Goal: Task Accomplishment & Management: Complete application form

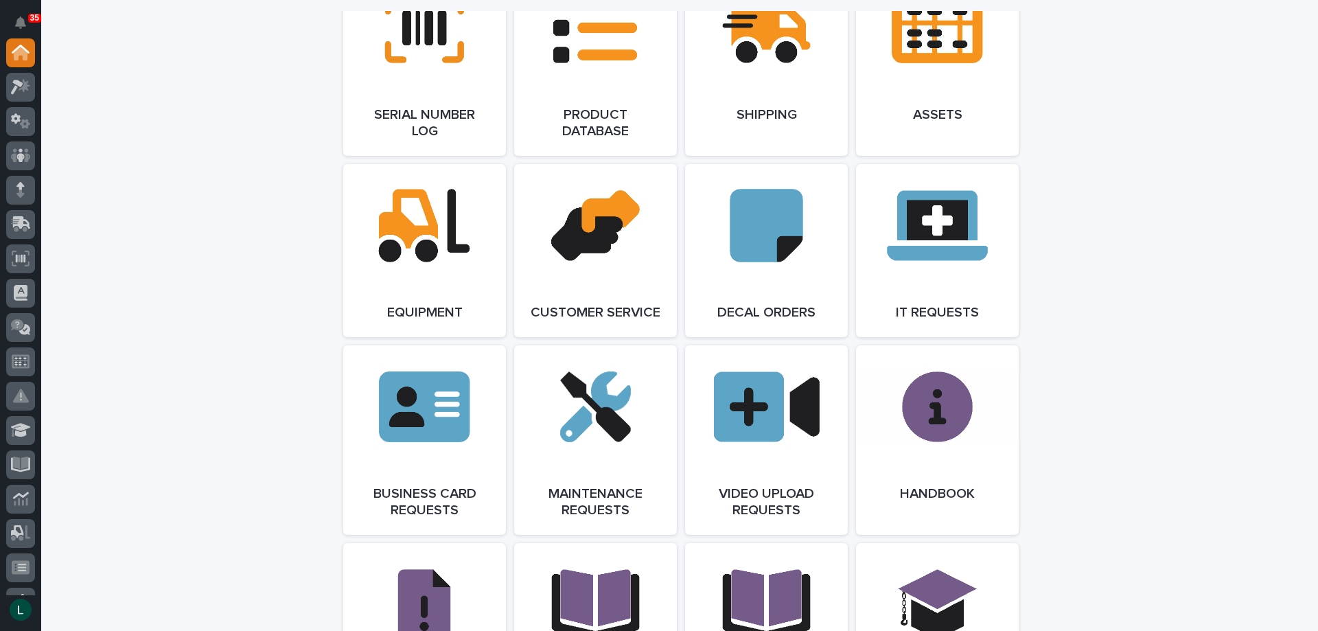
scroll to position [1784, 0]
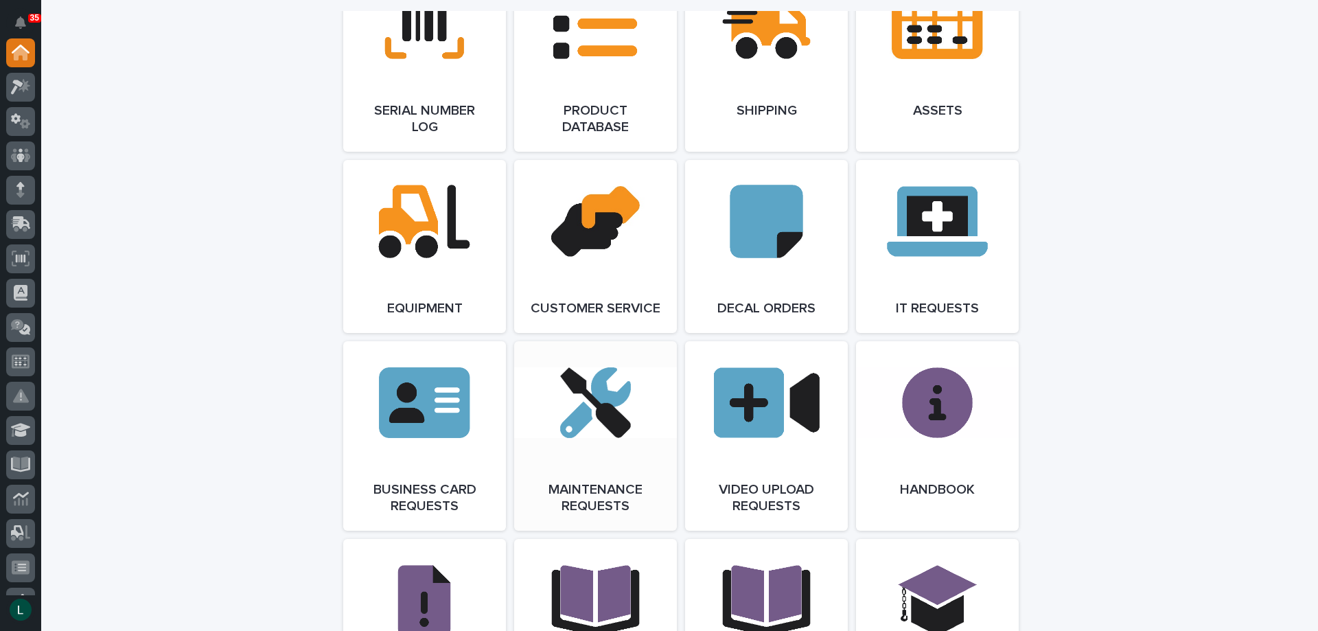
click at [591, 443] on link "Open Link" at bounding box center [595, 435] width 163 height 189
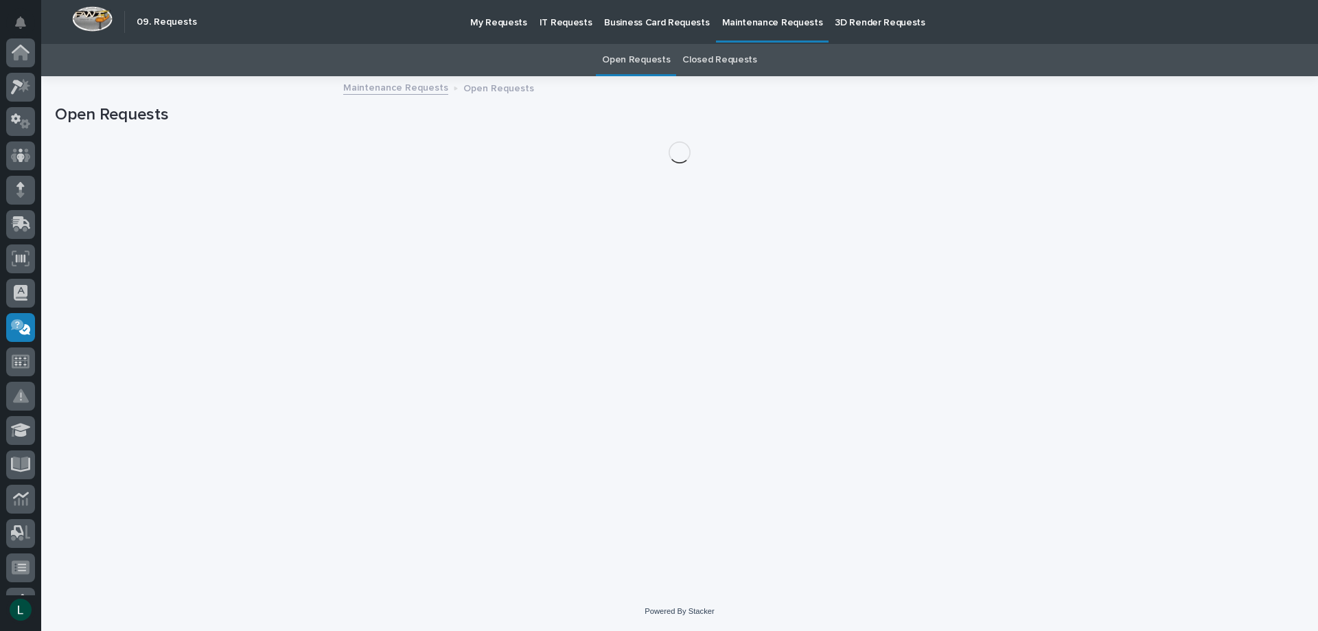
scroll to position [233, 0]
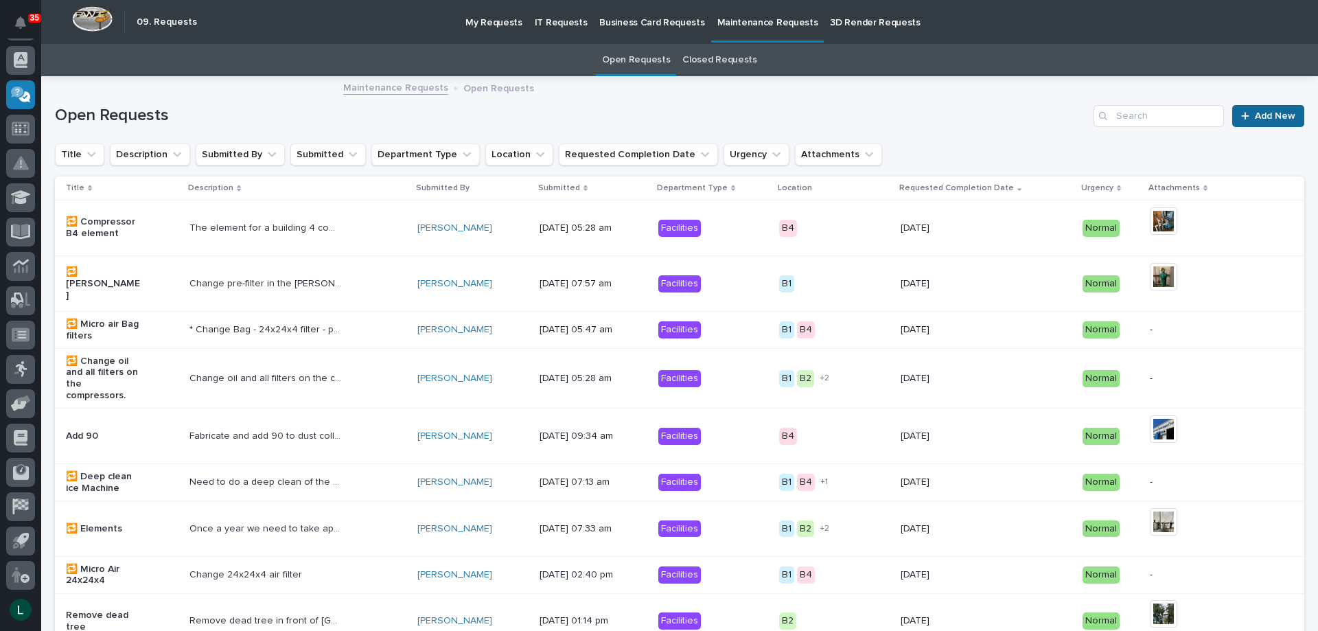
click at [1243, 116] on div at bounding box center [1248, 116] width 14 height 10
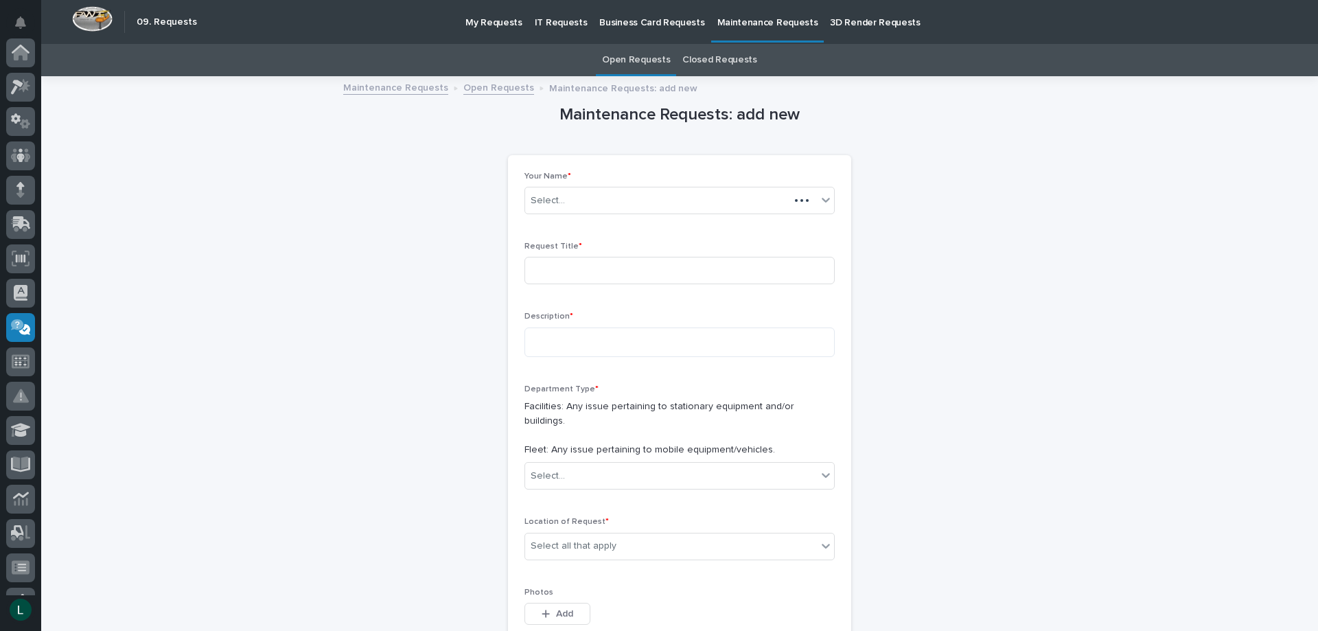
scroll to position [233, 0]
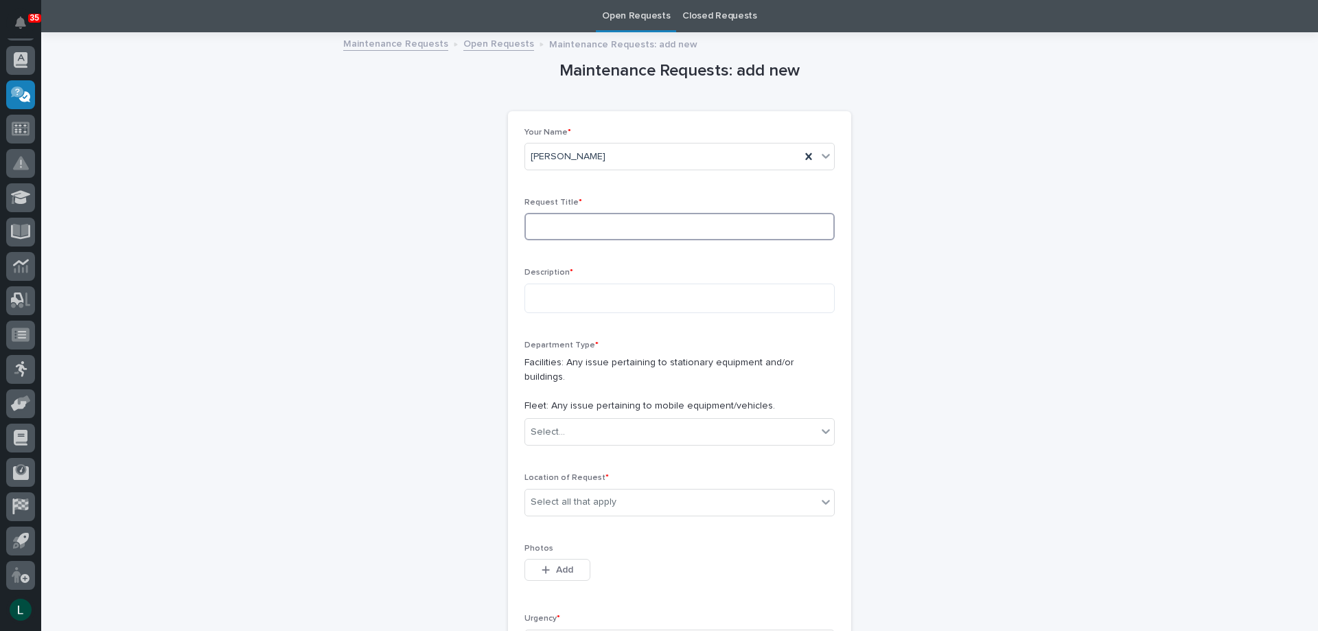
click at [633, 233] on input at bounding box center [679, 226] width 310 height 27
type input "PCR 31"
click at [640, 301] on textarea at bounding box center [679, 298] width 310 height 30
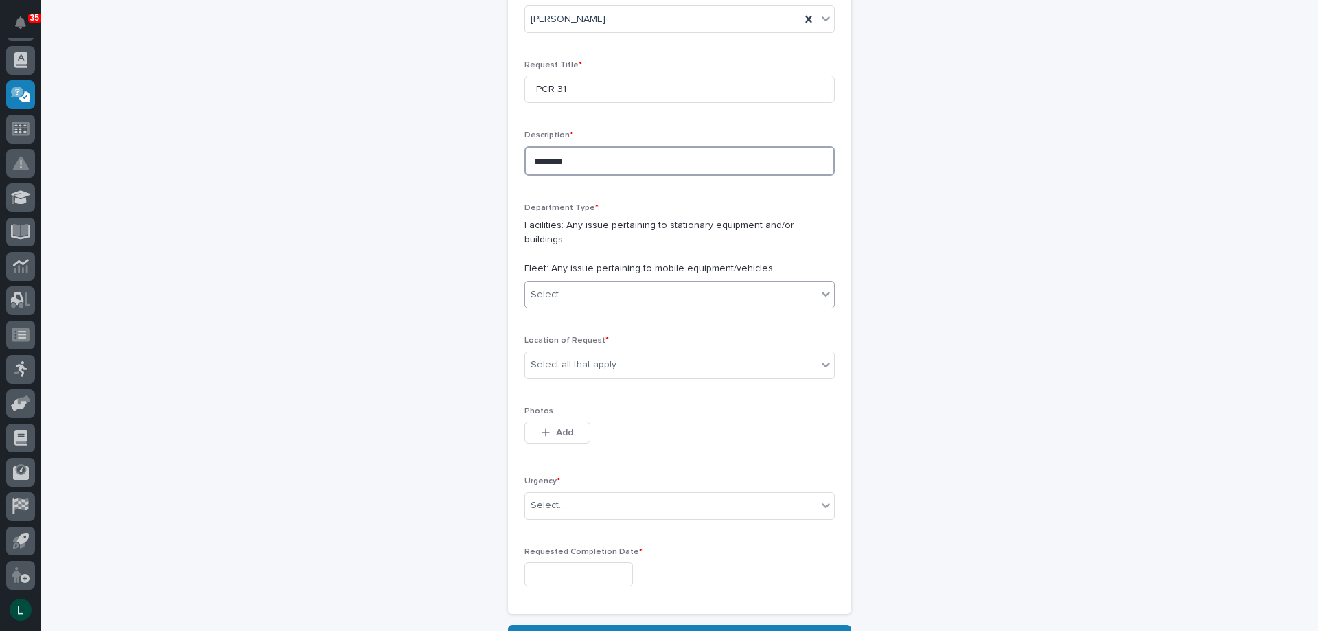
type textarea "********"
click at [686, 283] on div "Select..." at bounding box center [671, 294] width 292 height 23
click at [682, 301] on div "Facilities" at bounding box center [674, 307] width 309 height 24
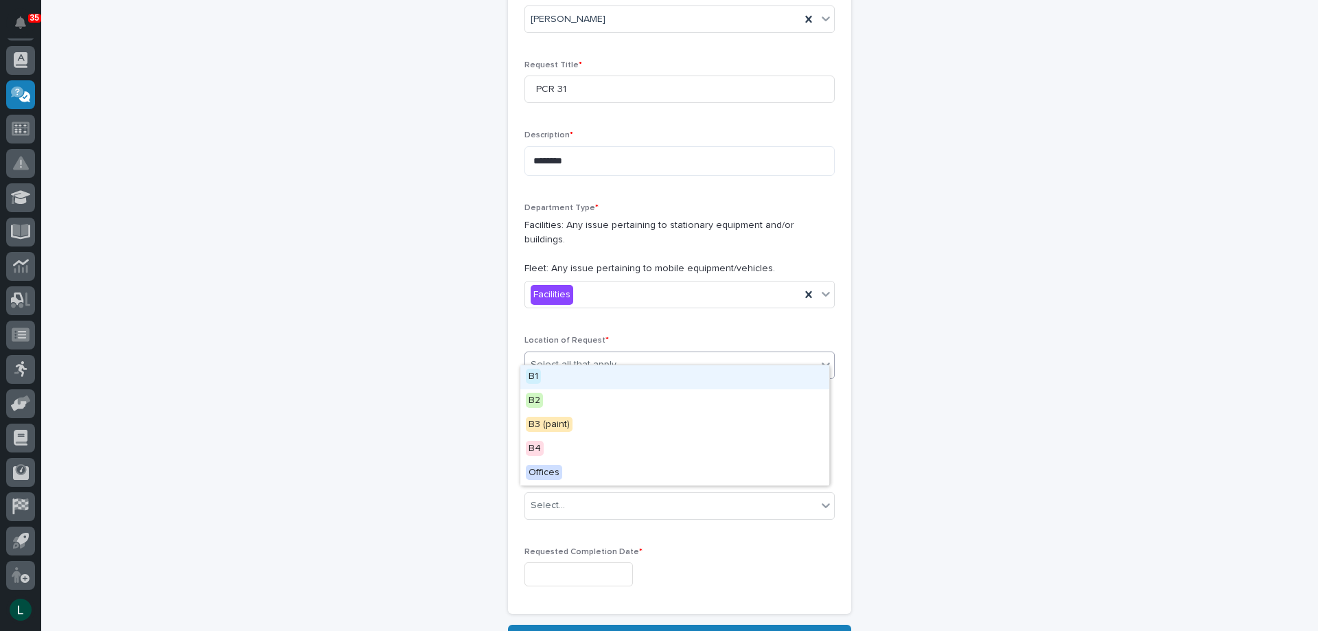
click at [690, 351] on div "Select all that apply" at bounding box center [679, 364] width 310 height 27
click at [657, 363] on div "Select all that apply" at bounding box center [679, 364] width 310 height 27
click at [660, 353] on div "Select all that apply" at bounding box center [671, 364] width 292 height 23
click at [631, 375] on div "B1" at bounding box center [674, 377] width 309 height 24
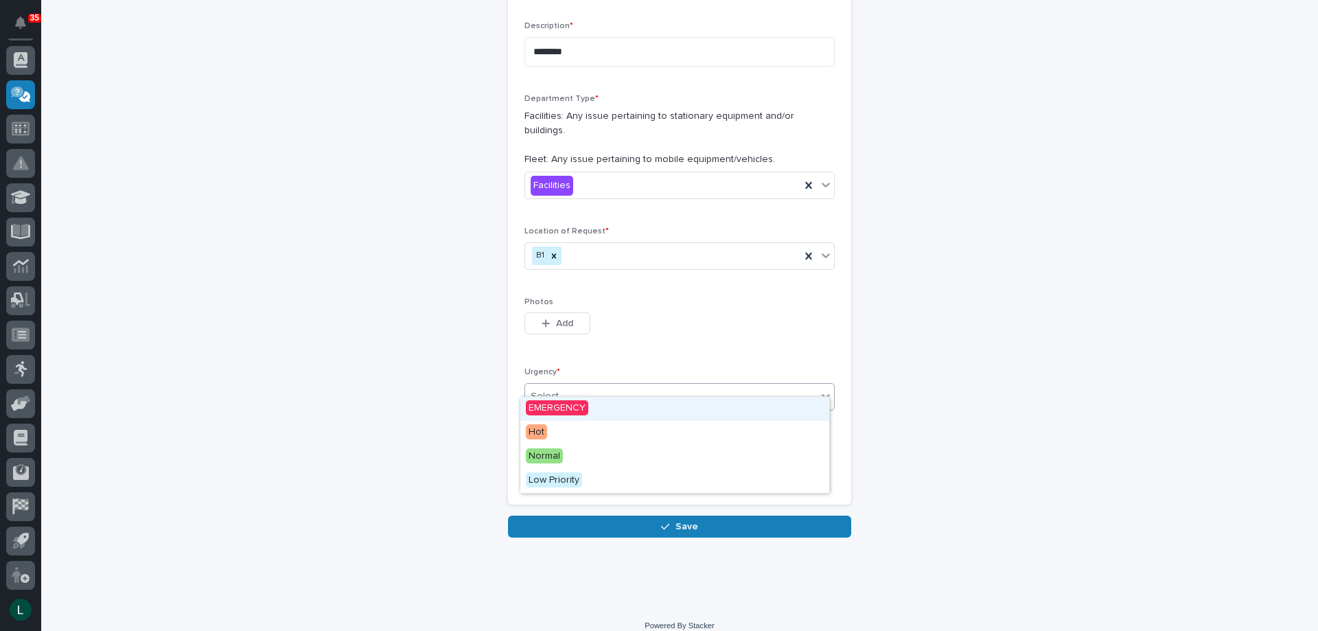
click at [616, 385] on div "Select..." at bounding box center [671, 396] width 292 height 23
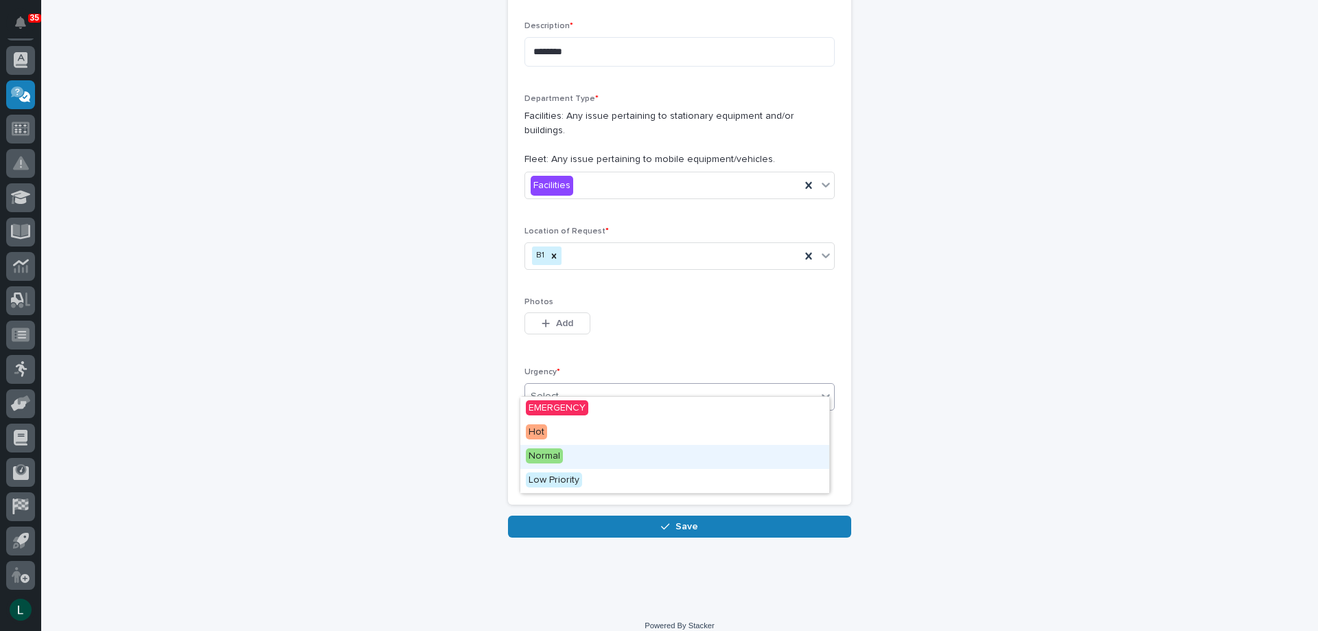
click at [640, 449] on div "Normal" at bounding box center [674, 457] width 309 height 24
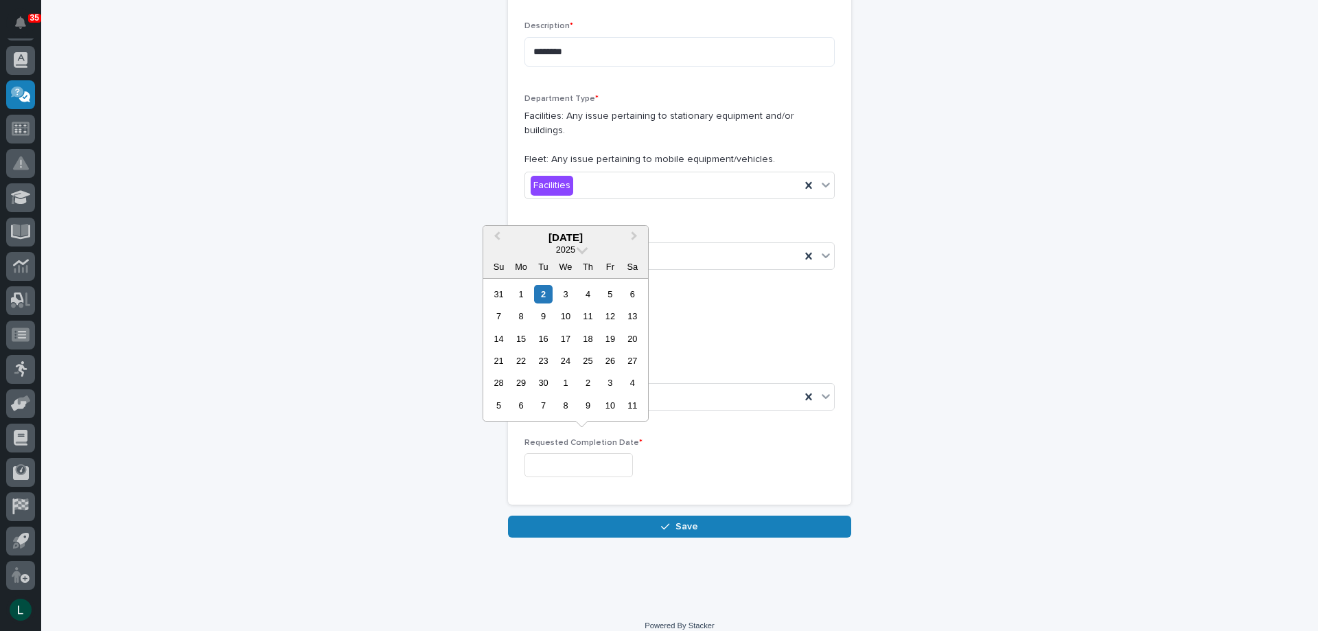
click at [591, 456] on input "text" at bounding box center [578, 465] width 108 height 24
click at [521, 314] on div "8" at bounding box center [520, 316] width 19 height 19
type input "**********"
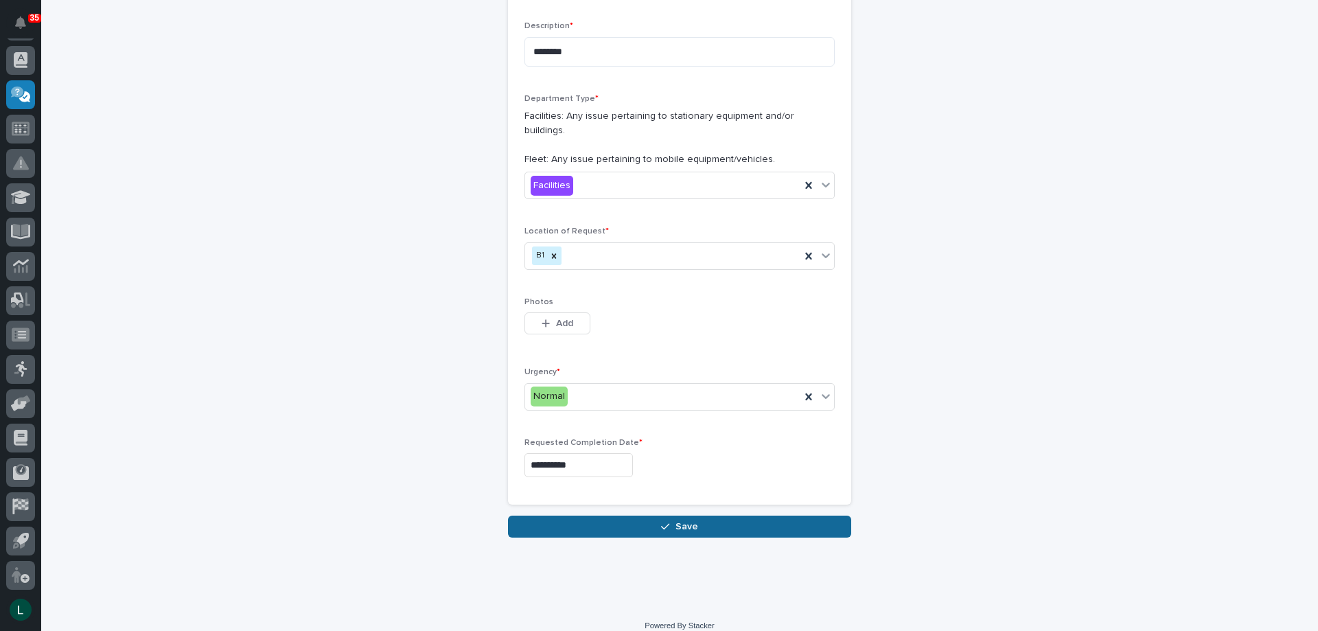
click at [675, 520] on span "Save" at bounding box center [686, 526] width 23 height 12
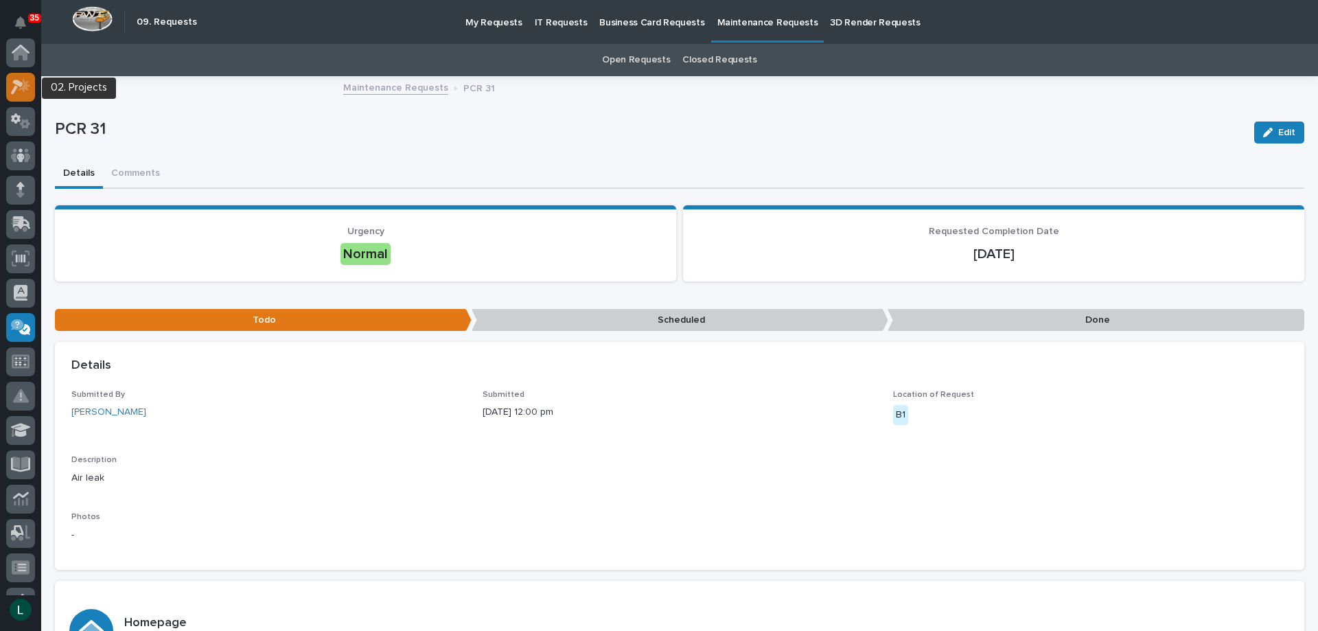
click at [16, 86] on icon at bounding box center [17, 87] width 12 height 15
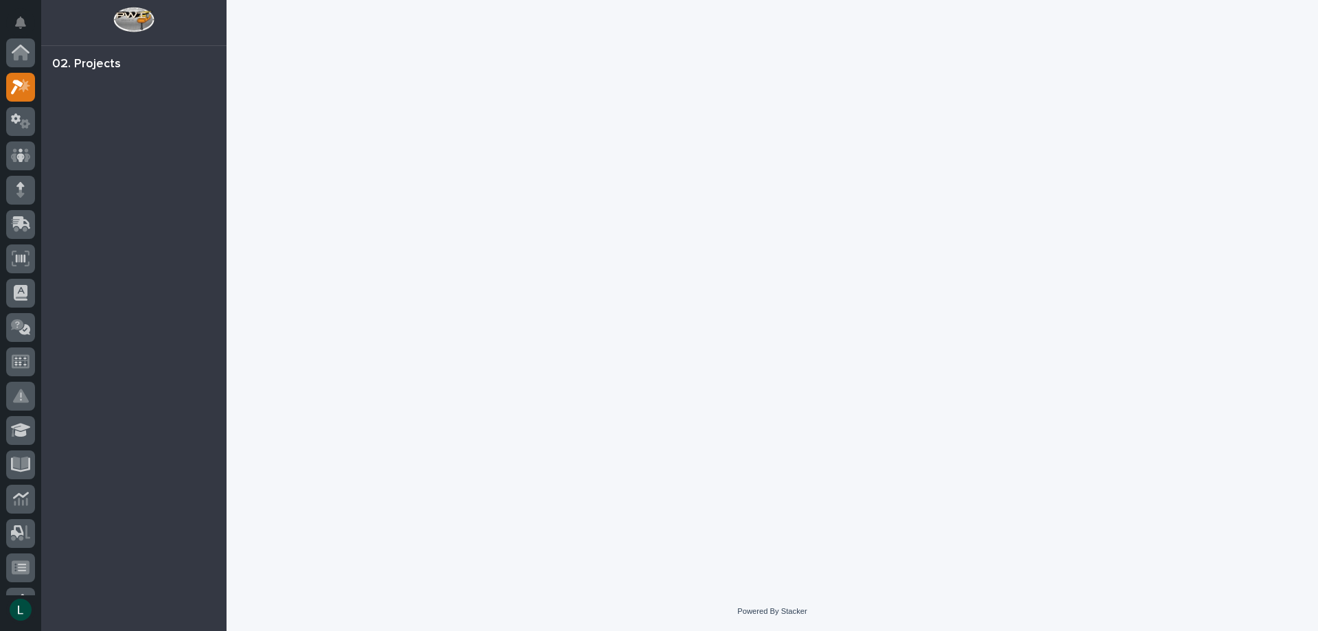
scroll to position [34, 0]
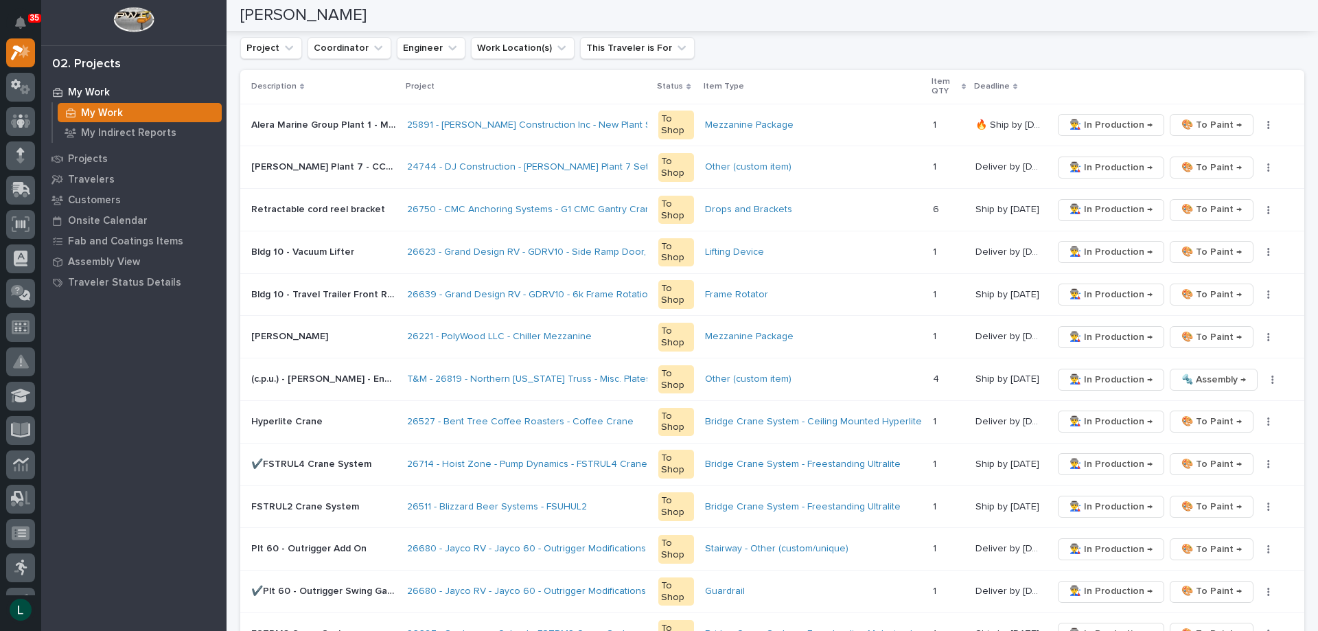
scroll to position [343, 0]
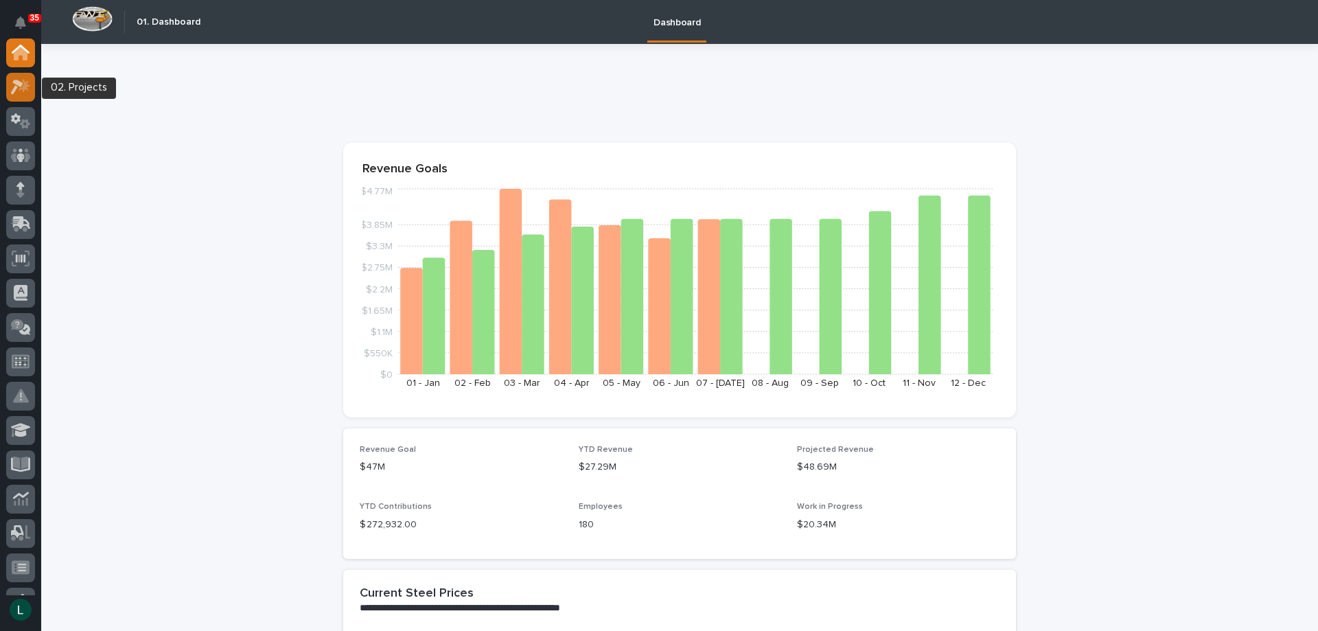
click at [18, 84] on icon at bounding box center [17, 87] width 12 height 15
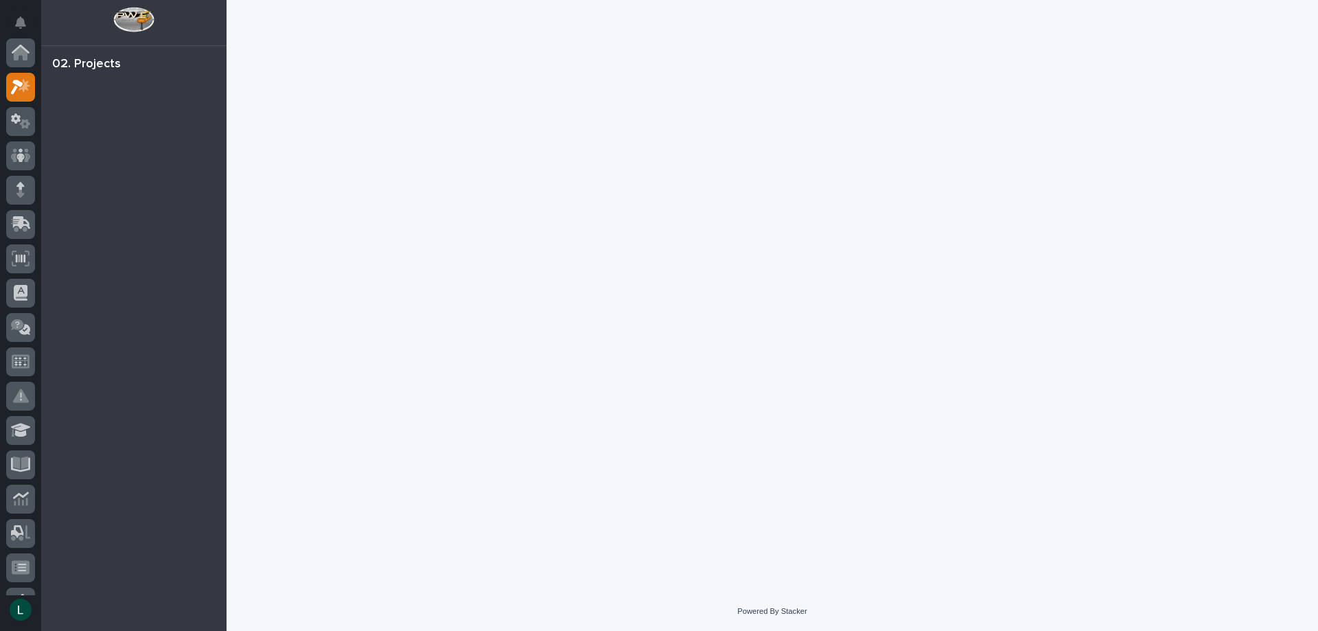
scroll to position [34, 0]
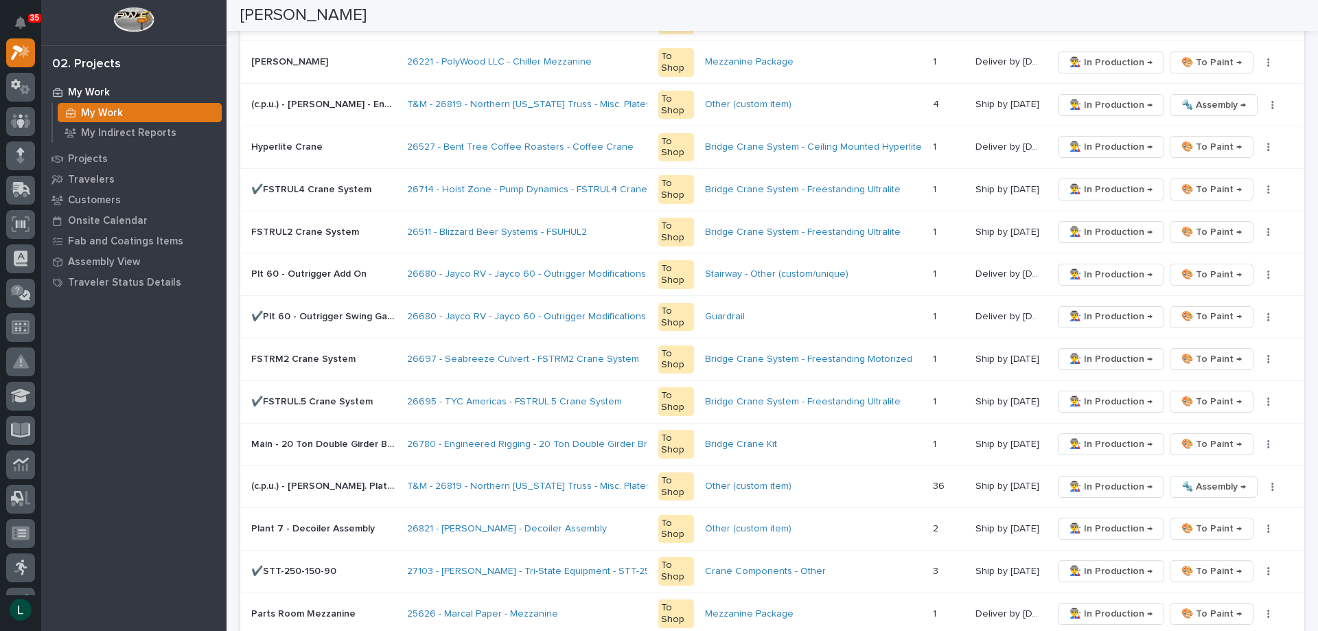
scroll to position [961, 0]
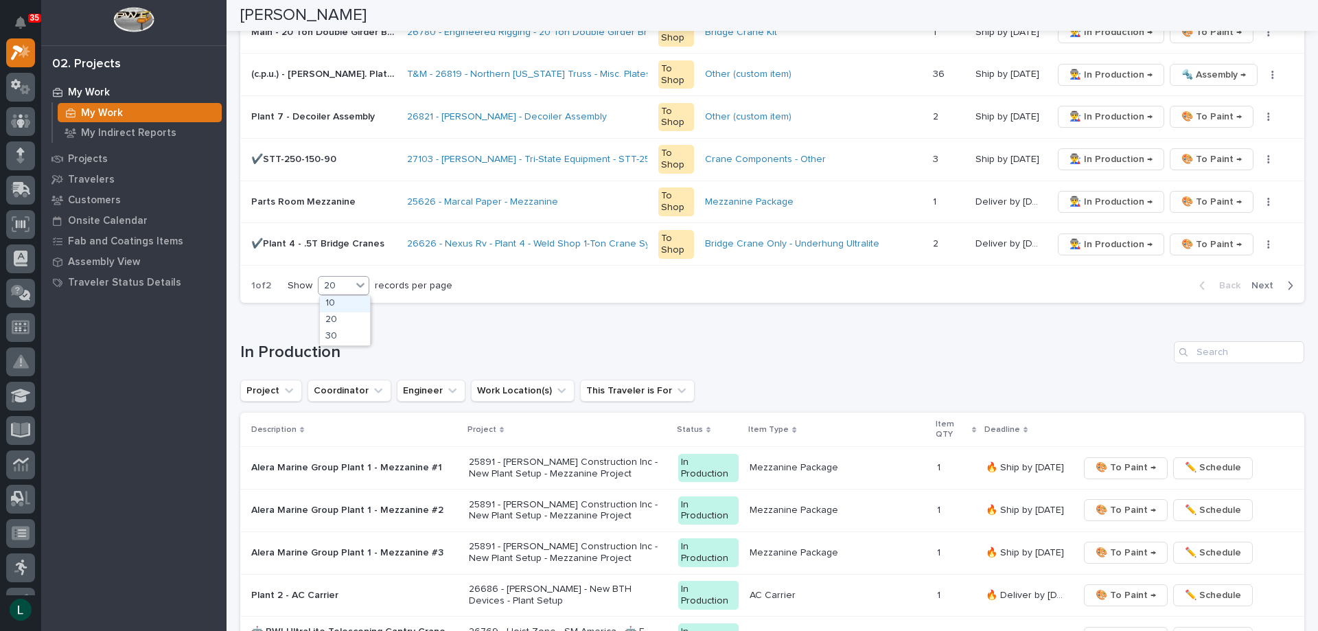
click at [330, 285] on div "20" at bounding box center [334, 286] width 33 height 14
click at [342, 332] on div "30" at bounding box center [345, 337] width 50 height 16
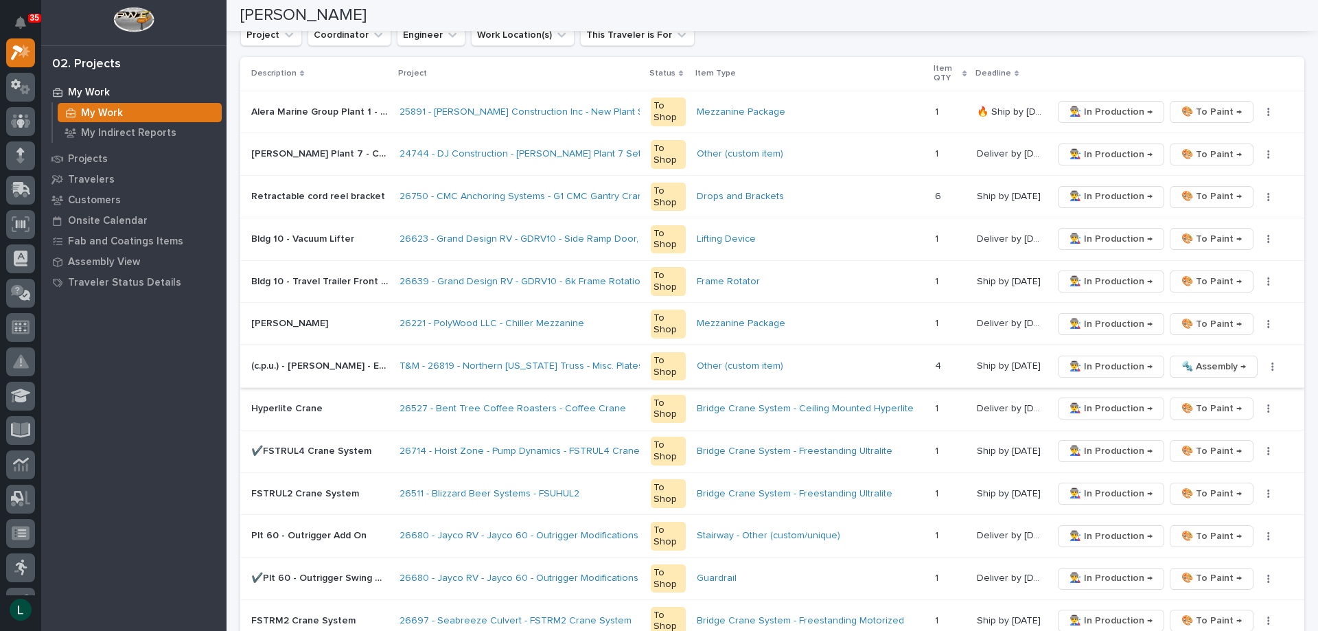
scroll to position [274, 0]
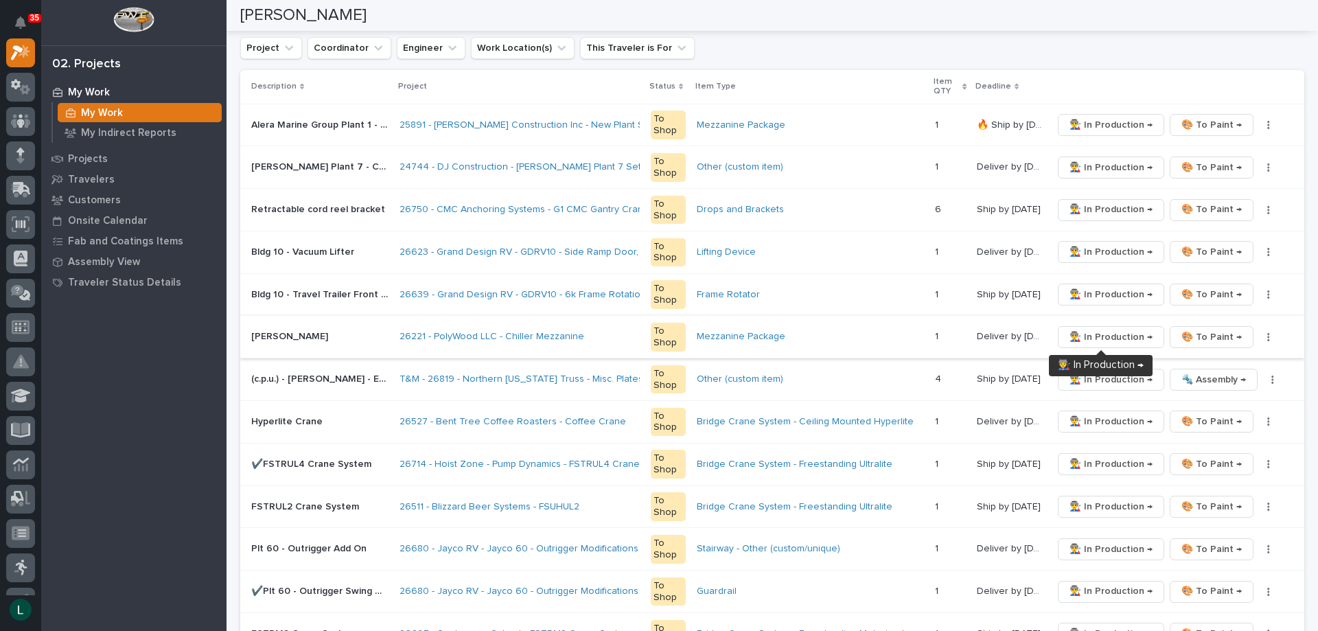
click at [1095, 337] on span "👨‍🏭 In Production →" at bounding box center [1110, 337] width 83 height 16
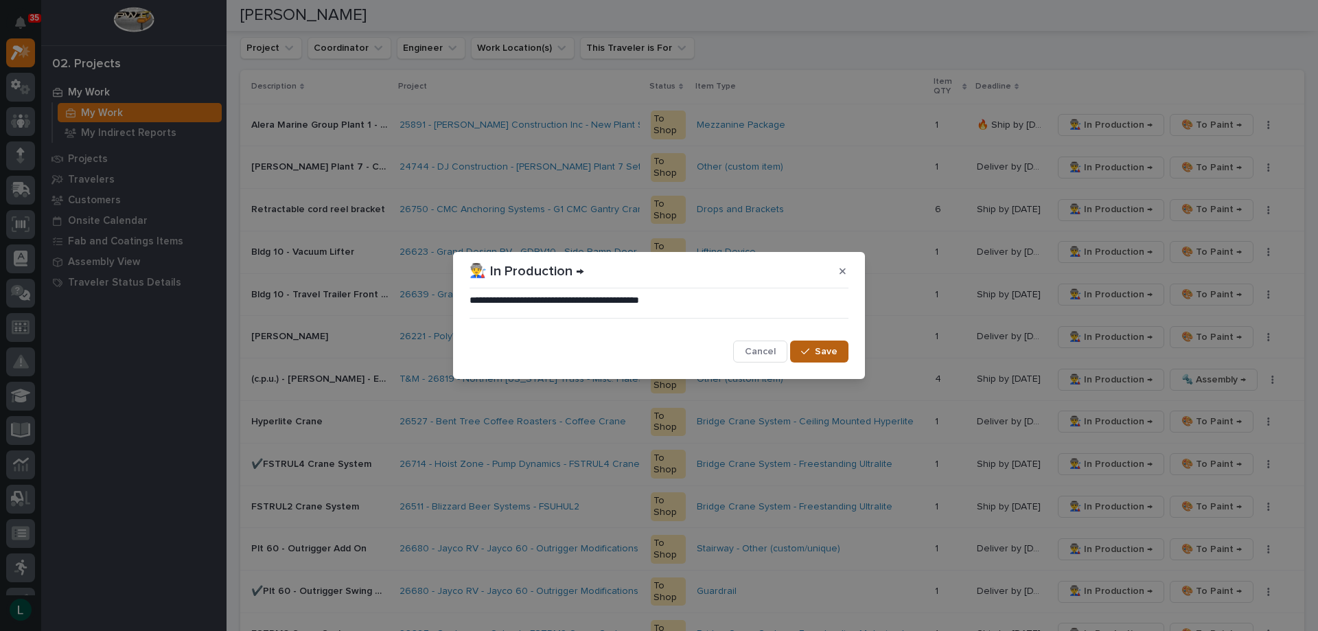
click at [821, 349] on span "Save" at bounding box center [826, 351] width 23 height 12
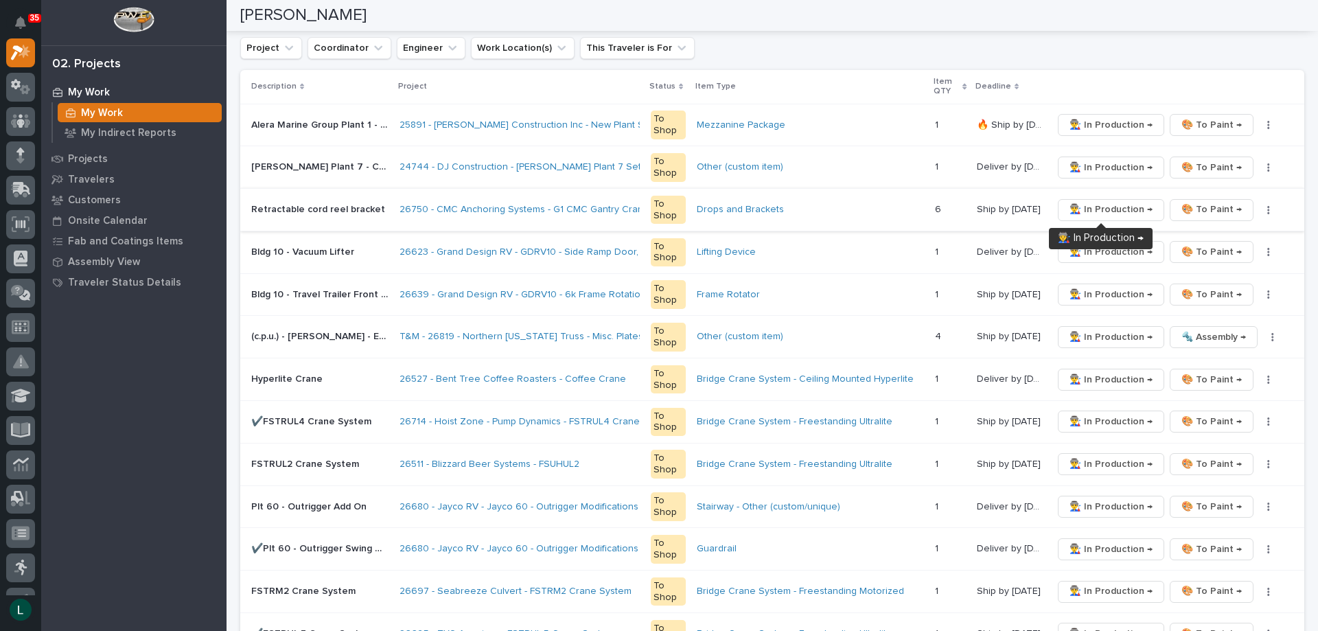
click at [1101, 204] on span "👨‍🏭 In Production →" at bounding box center [1110, 209] width 83 height 16
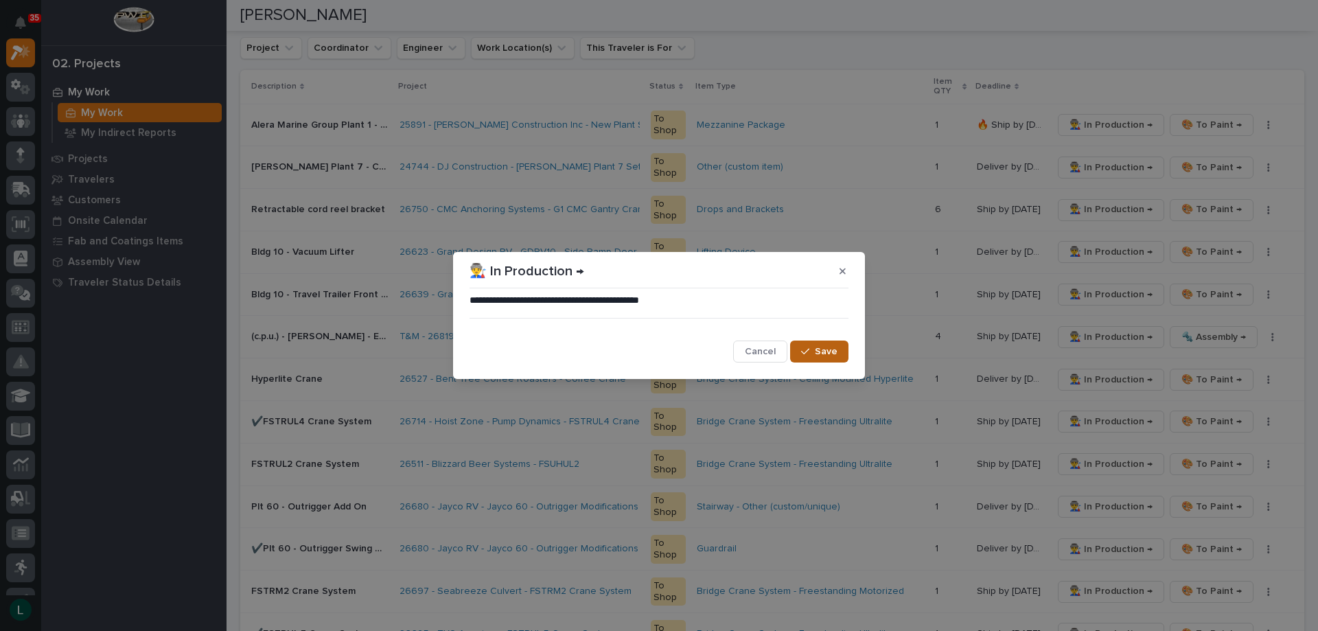
click at [818, 352] on span "Save" at bounding box center [826, 351] width 23 height 12
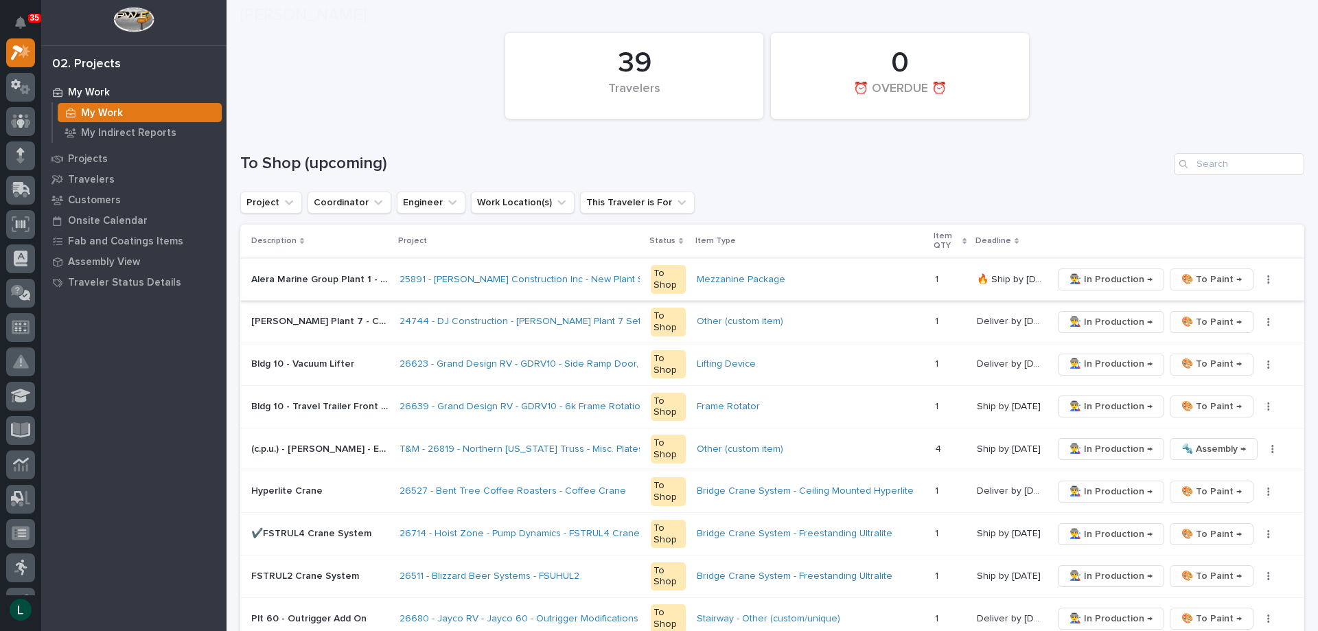
scroll to position [137, 0]
